Goal: Task Accomplishment & Management: Manage account settings

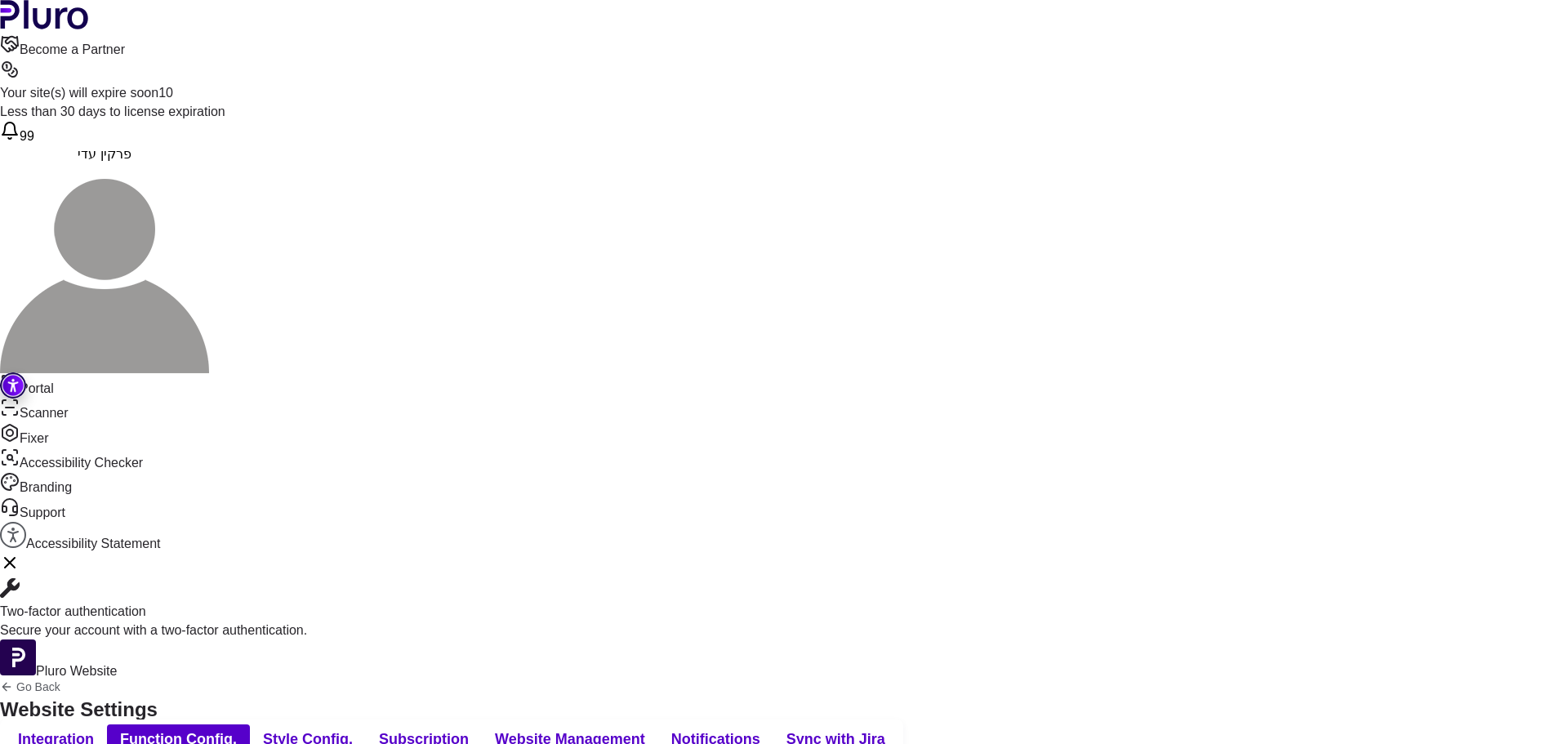
drag, startPoint x: 103, startPoint y: 343, endPoint x: 65, endPoint y: 303, distance: 55.2
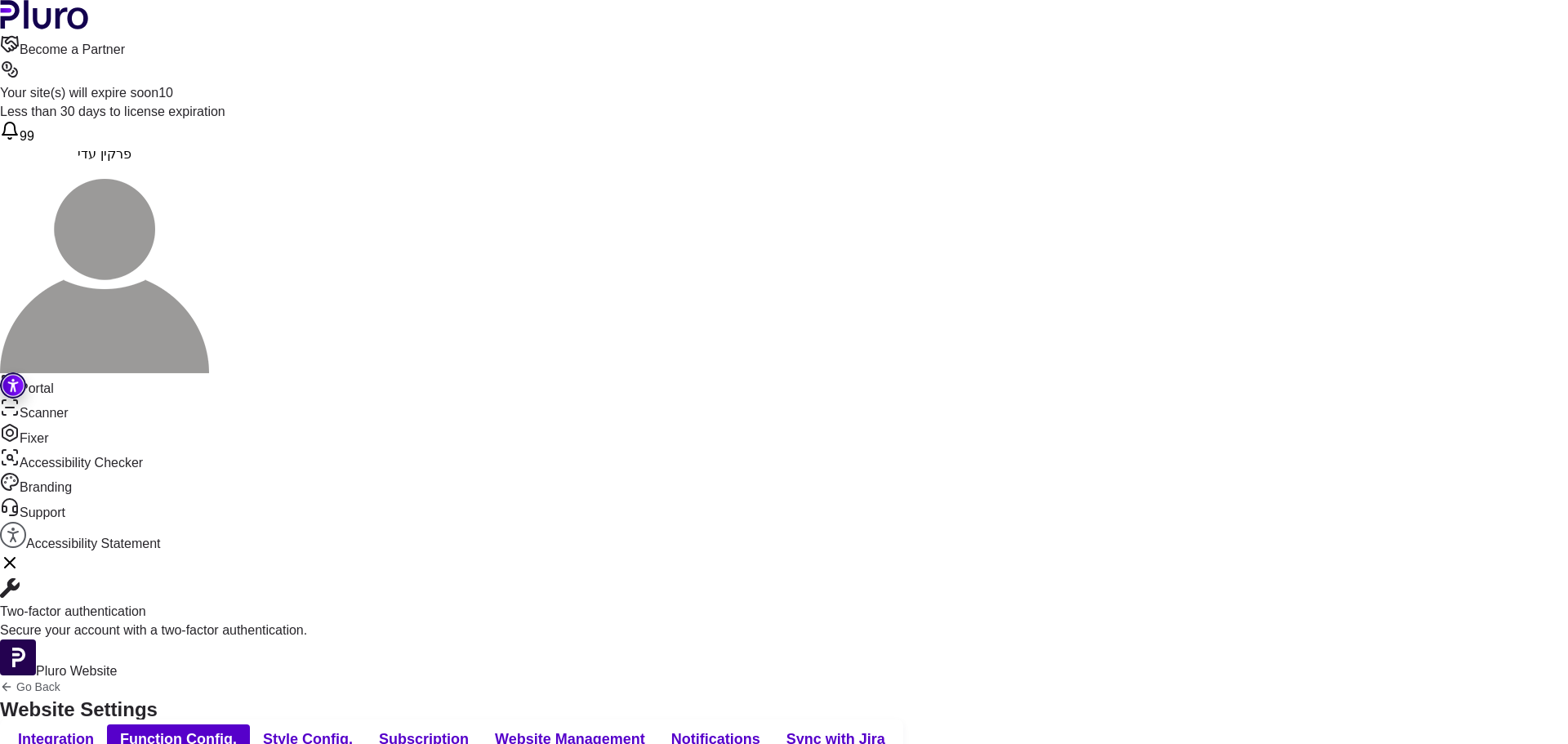
drag, startPoint x: 103, startPoint y: 349, endPoint x: 38, endPoint y: 332, distance: 67.2
drag, startPoint x: 432, startPoint y: 336, endPoint x: 320, endPoint y: 336, distance: 112.0
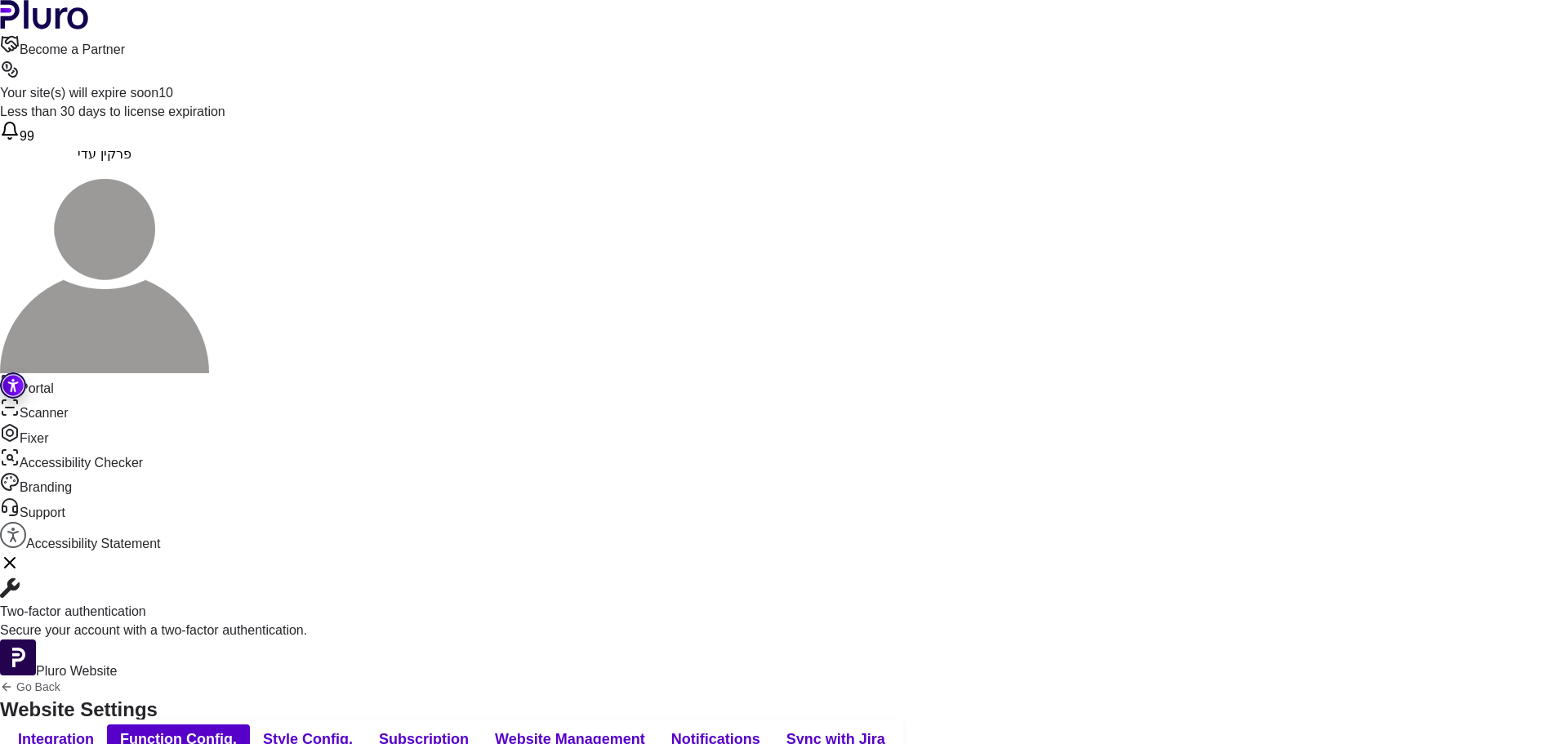
drag, startPoint x: 590, startPoint y: 335, endPoint x: 455, endPoint y: 328, distance: 135.2
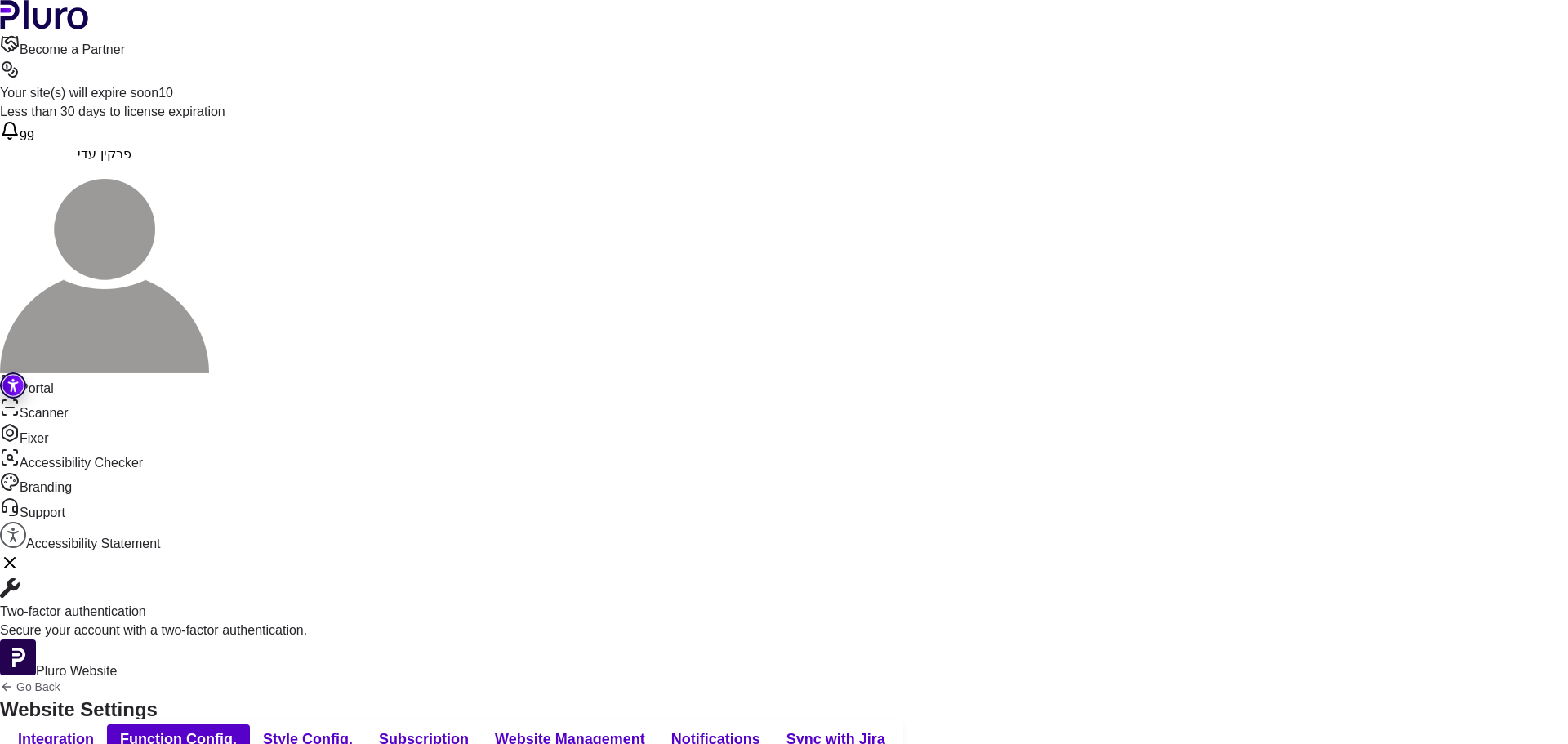
drag, startPoint x: 208, startPoint y: 438, endPoint x: 103, endPoint y: 432, distance: 105.2
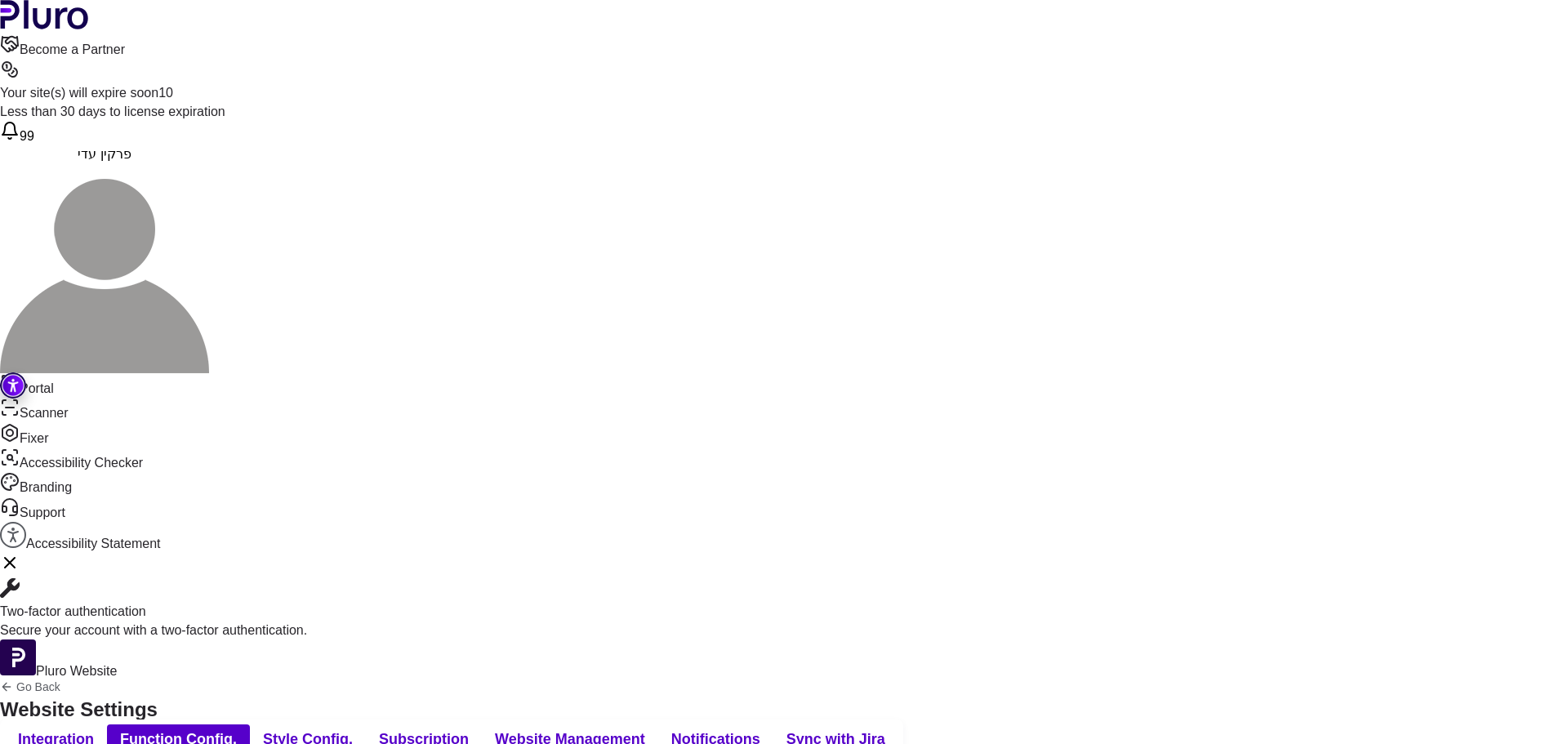
scroll to position [653, 0]
